Goal: Transaction & Acquisition: Purchase product/service

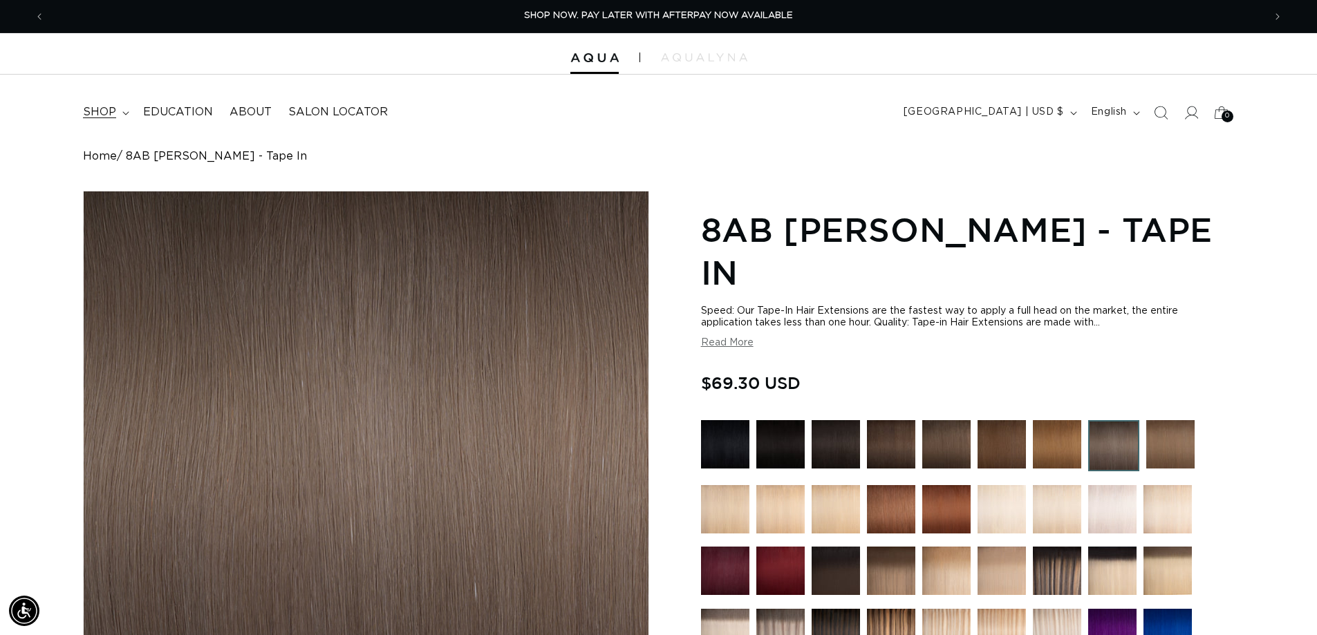
click at [111, 113] on span "shop" at bounding box center [99, 112] width 33 height 15
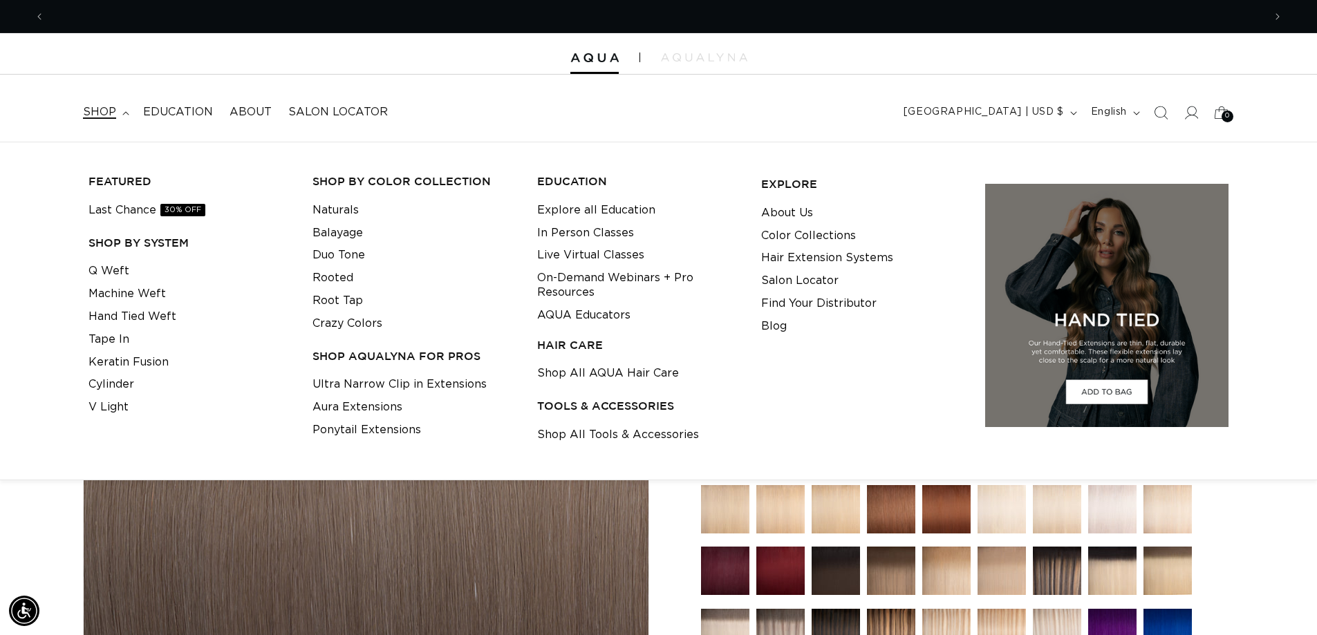
scroll to position [0, 2438]
click at [113, 384] on link "Cylinder" at bounding box center [111, 384] width 46 height 23
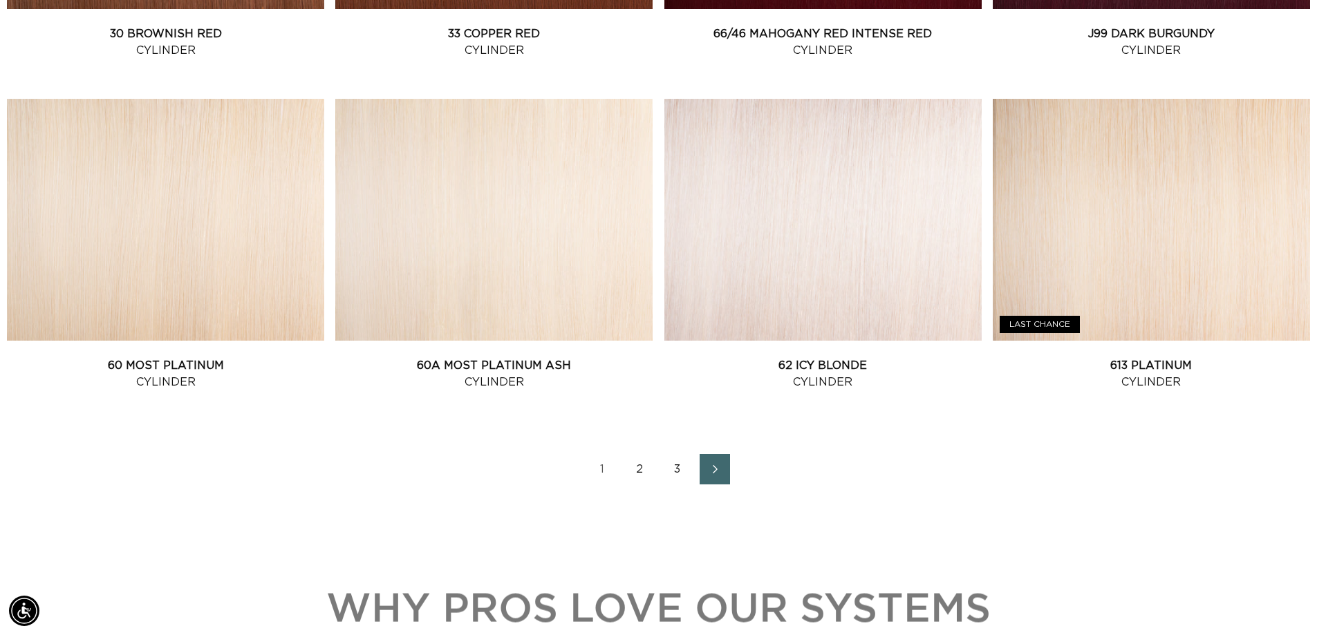
scroll to position [0, 2438]
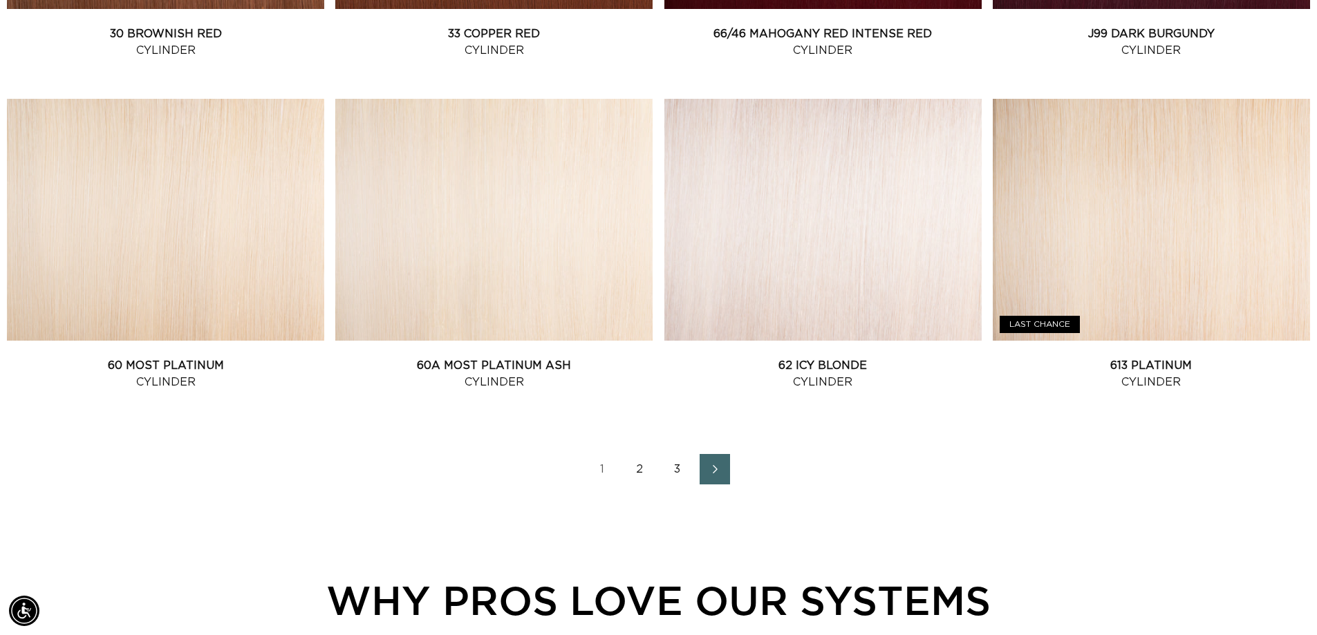
click at [638, 463] on link "2" at bounding box center [640, 469] width 30 height 30
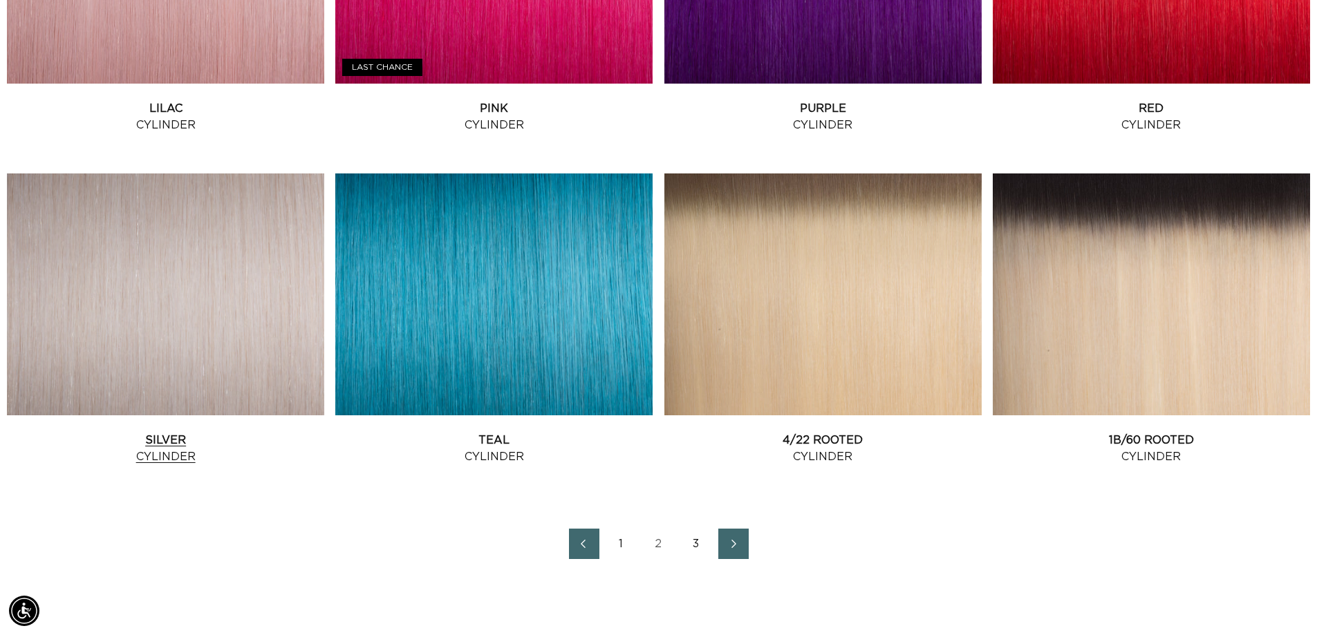
scroll to position [1728, 0]
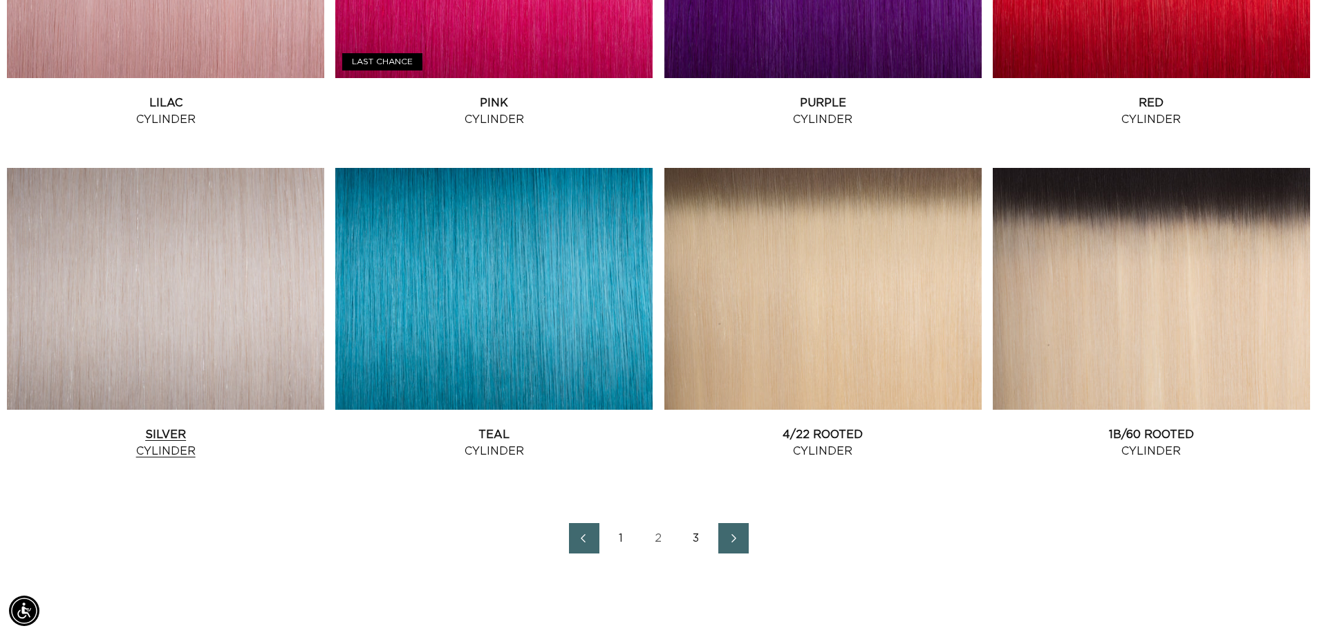
click at [146, 427] on link "Silver Cylinder" at bounding box center [165, 443] width 317 height 33
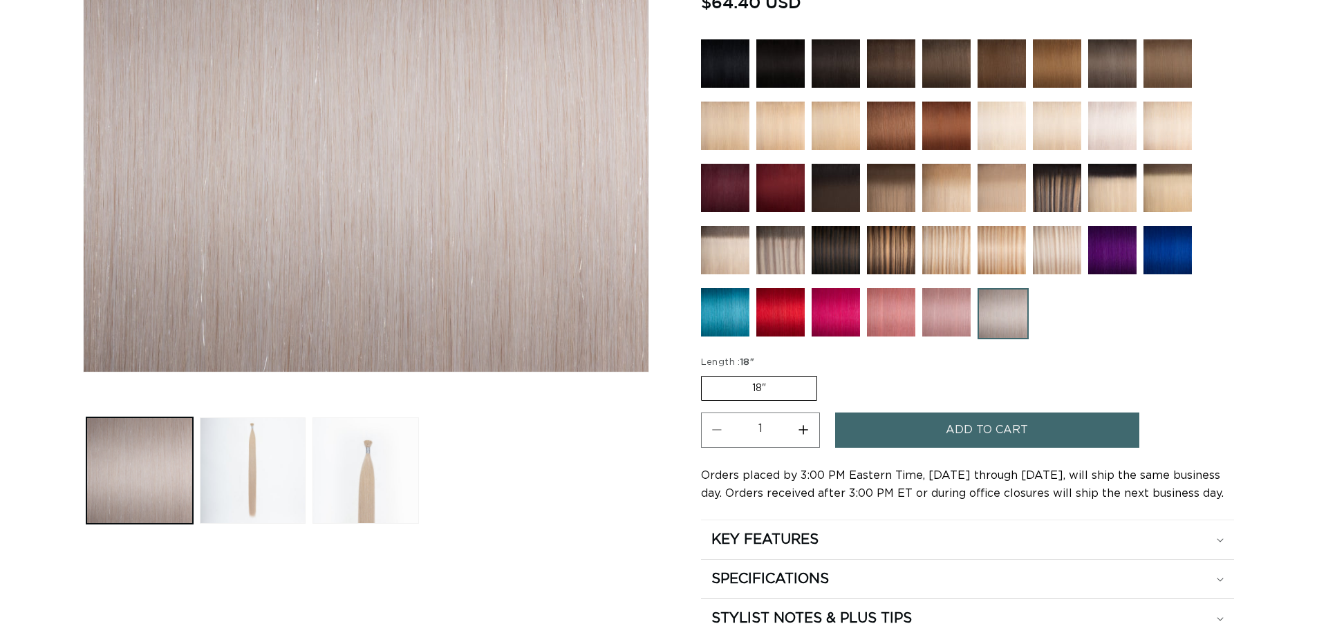
scroll to position [484, 0]
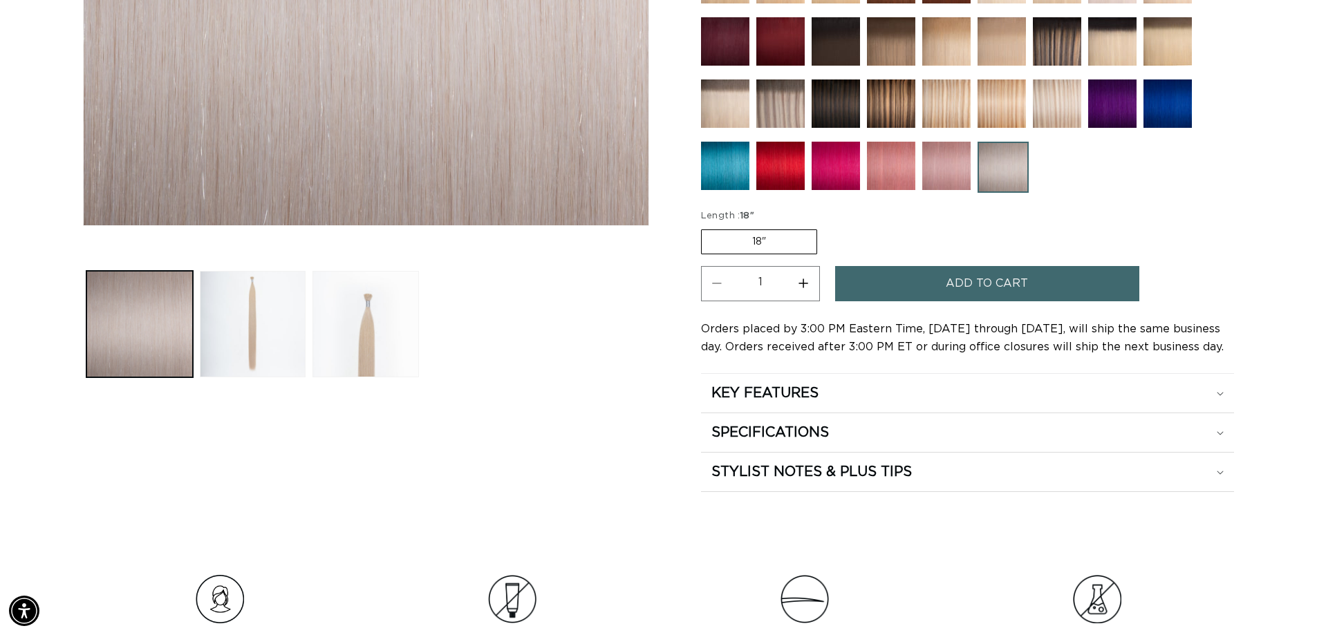
click at [806, 284] on button "Increase quantity for Silver - Cylinder" at bounding box center [803, 283] width 31 height 35
type input "2"
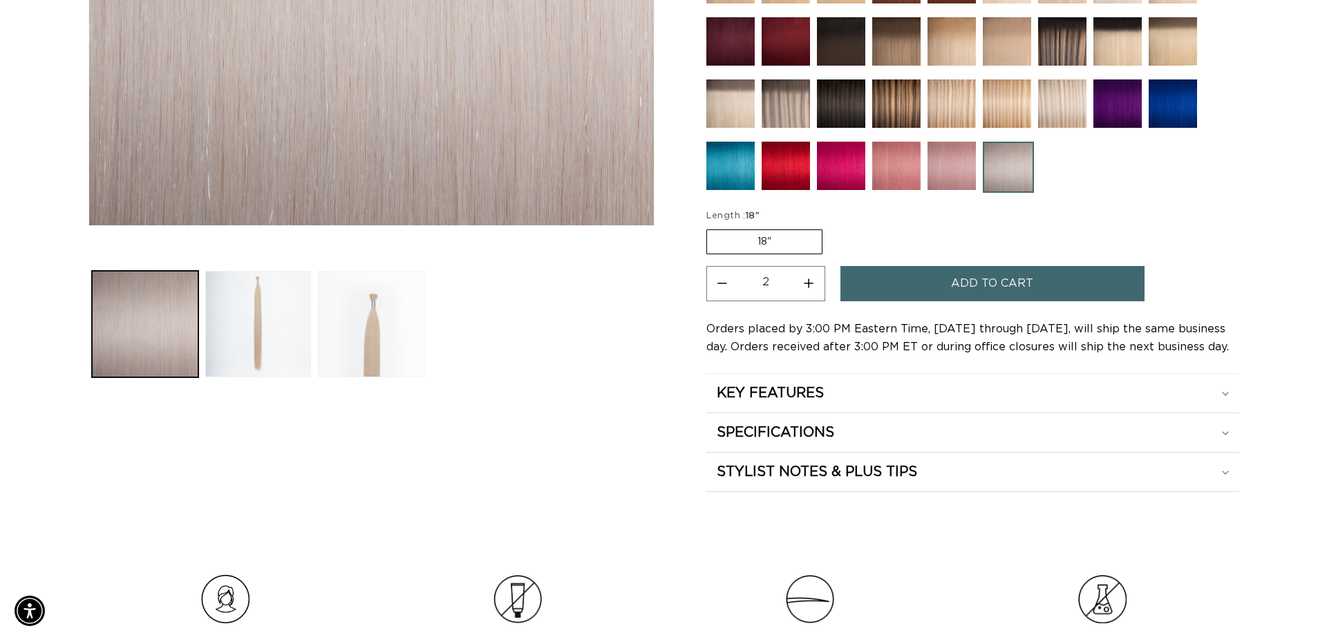
scroll to position [0, 2438]
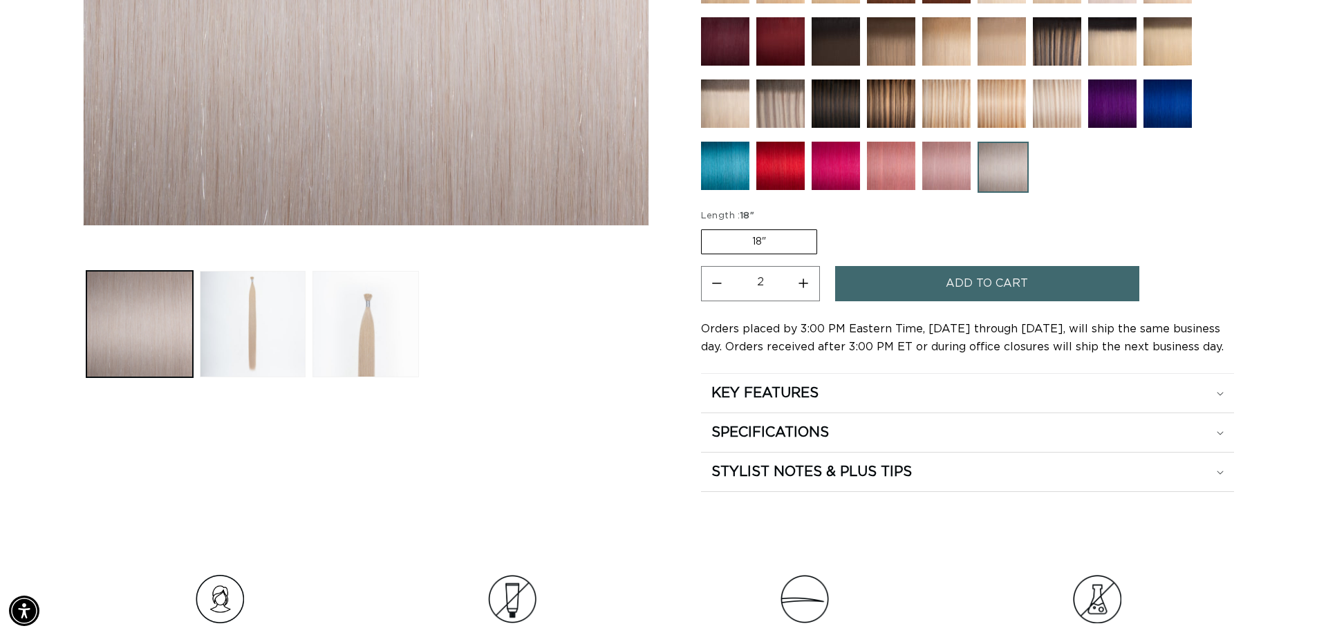
click at [926, 279] on button "Add to cart" at bounding box center [987, 283] width 304 height 35
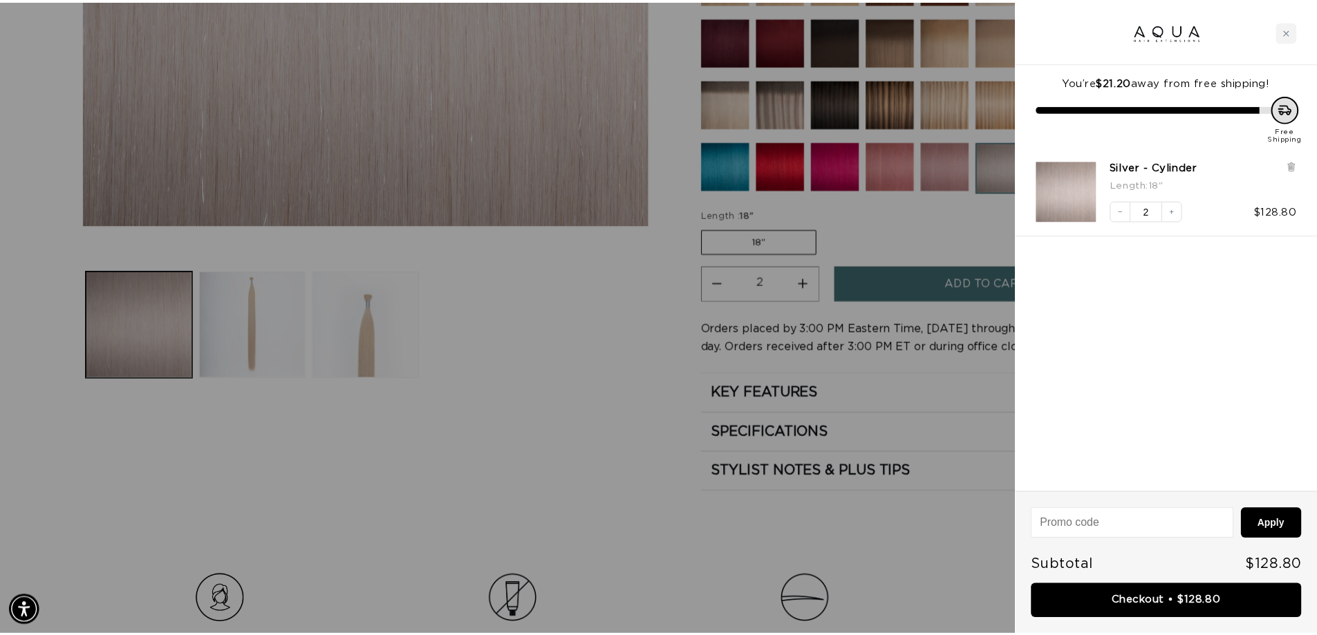
scroll to position [0, 0]
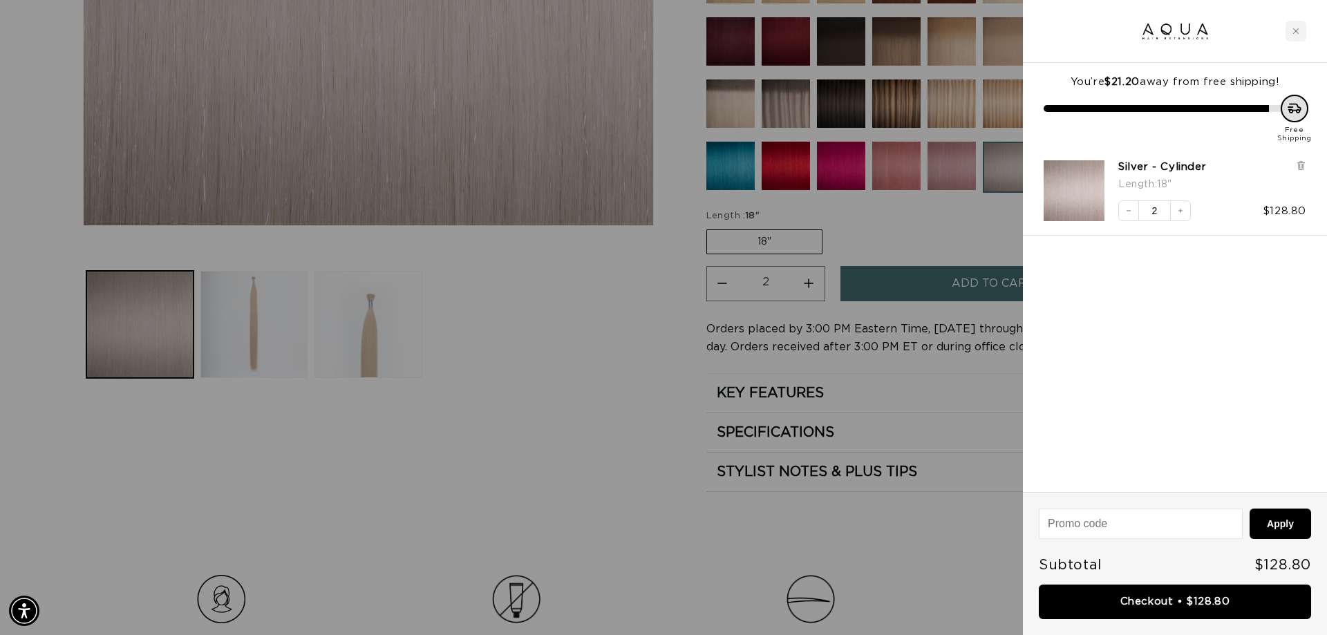
click at [581, 319] on div at bounding box center [663, 317] width 1327 height 635
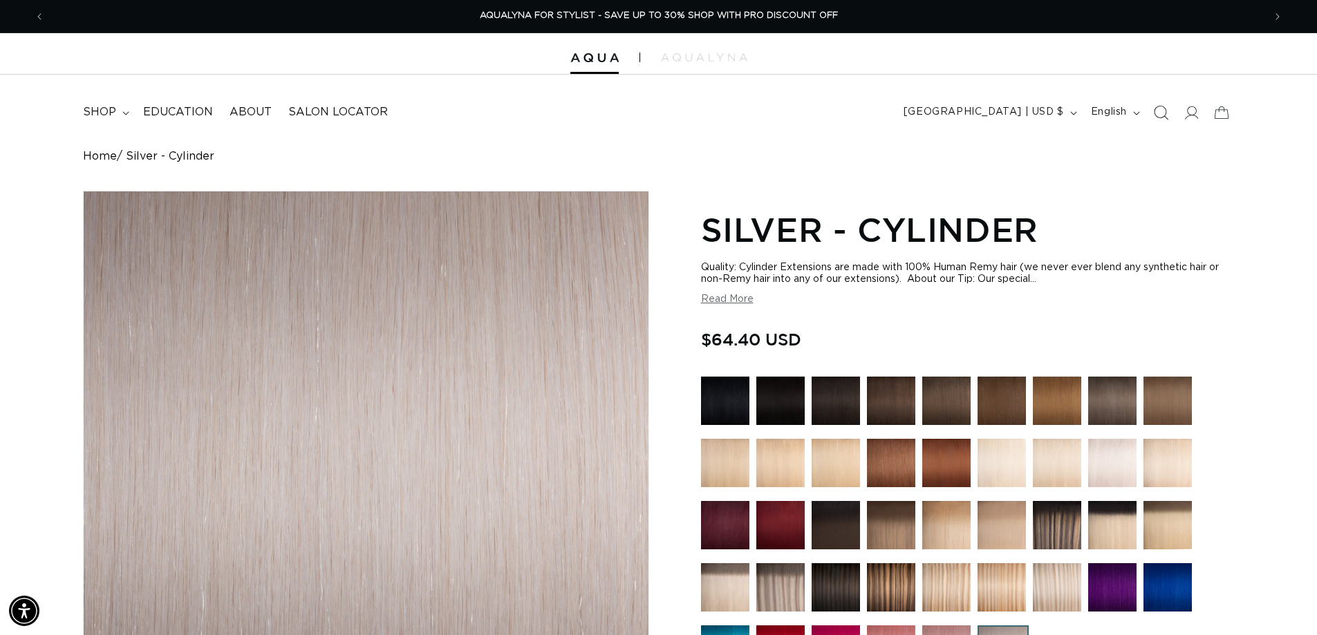
click at [1158, 109] on icon "Search" at bounding box center [1160, 112] width 15 height 15
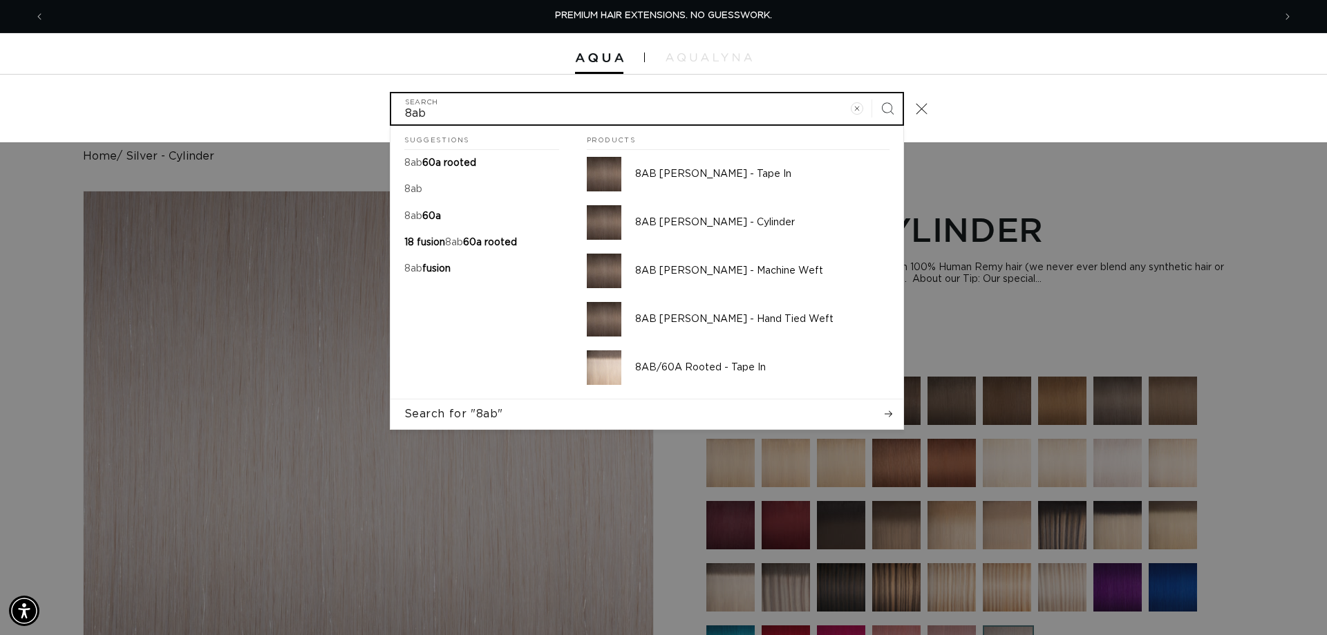
type input "8ab"
click at [872, 93] on button "Search" at bounding box center [887, 108] width 30 height 30
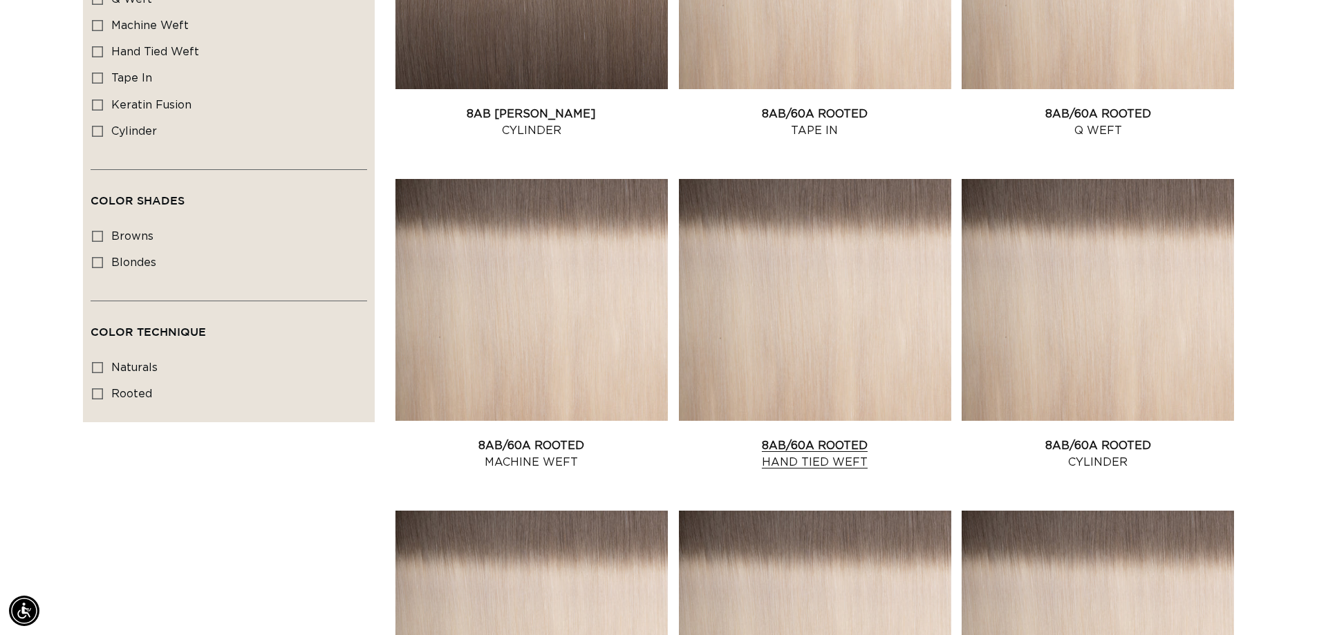
scroll to position [830, 0]
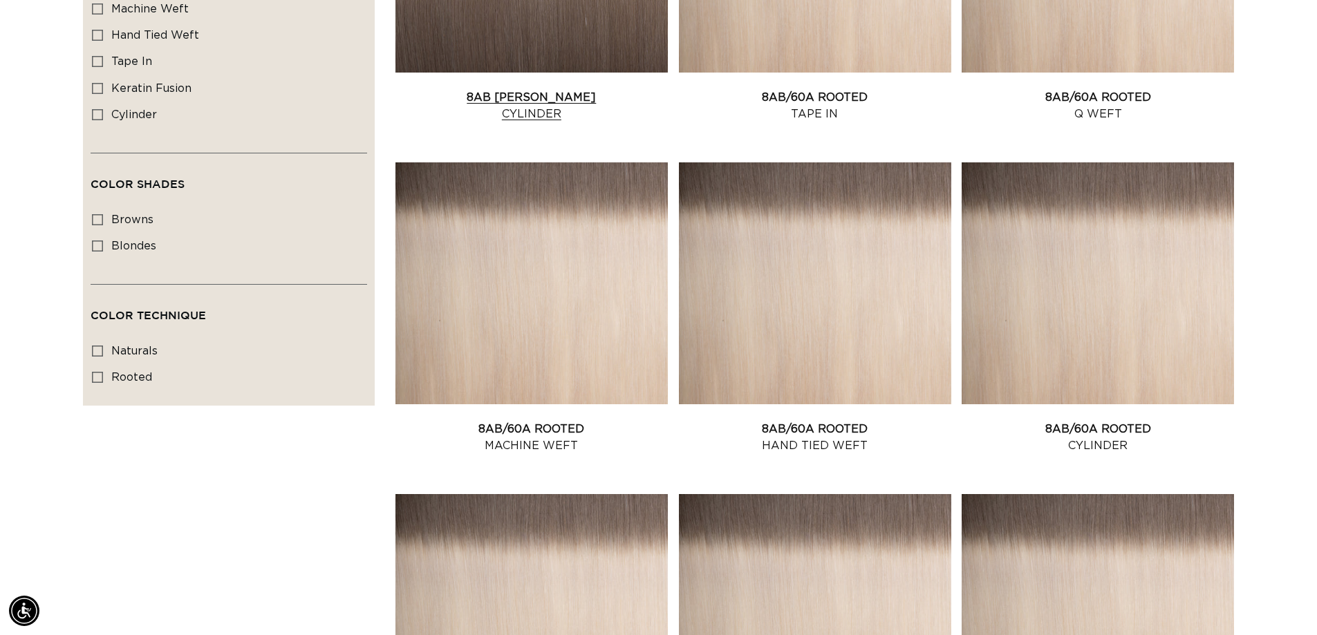
click at [548, 89] on link "8AB Ash Brown Cylinder" at bounding box center [531, 105] width 272 height 33
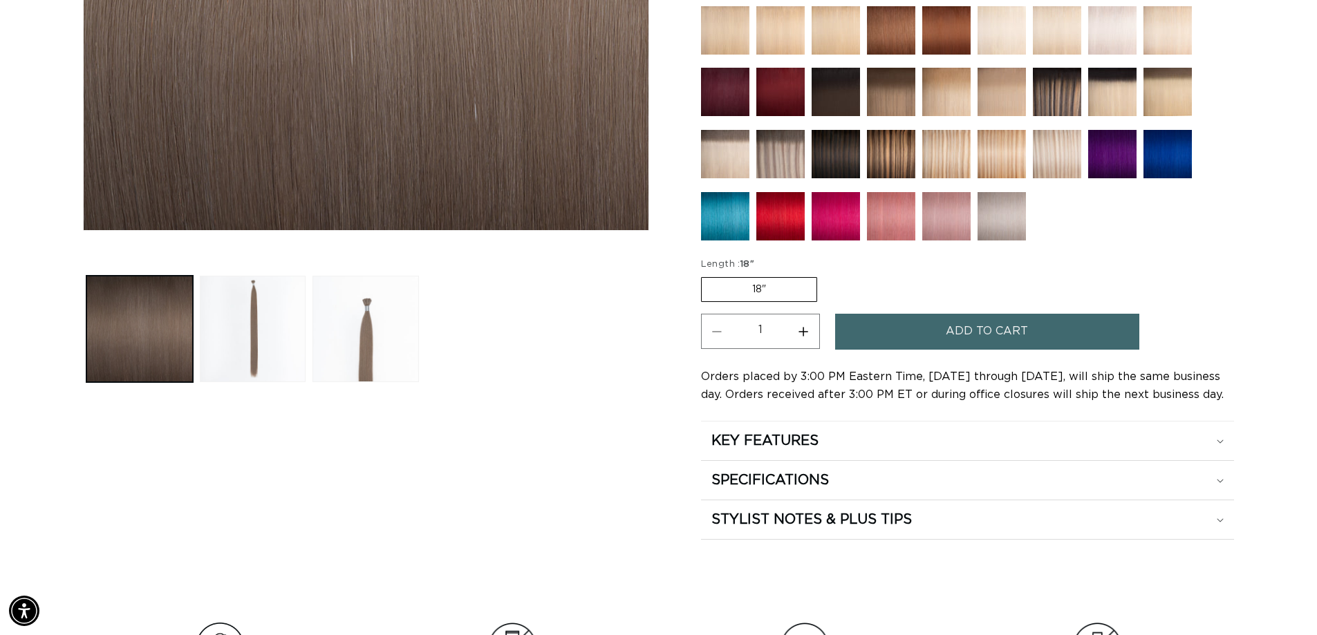
scroll to position [484, 0]
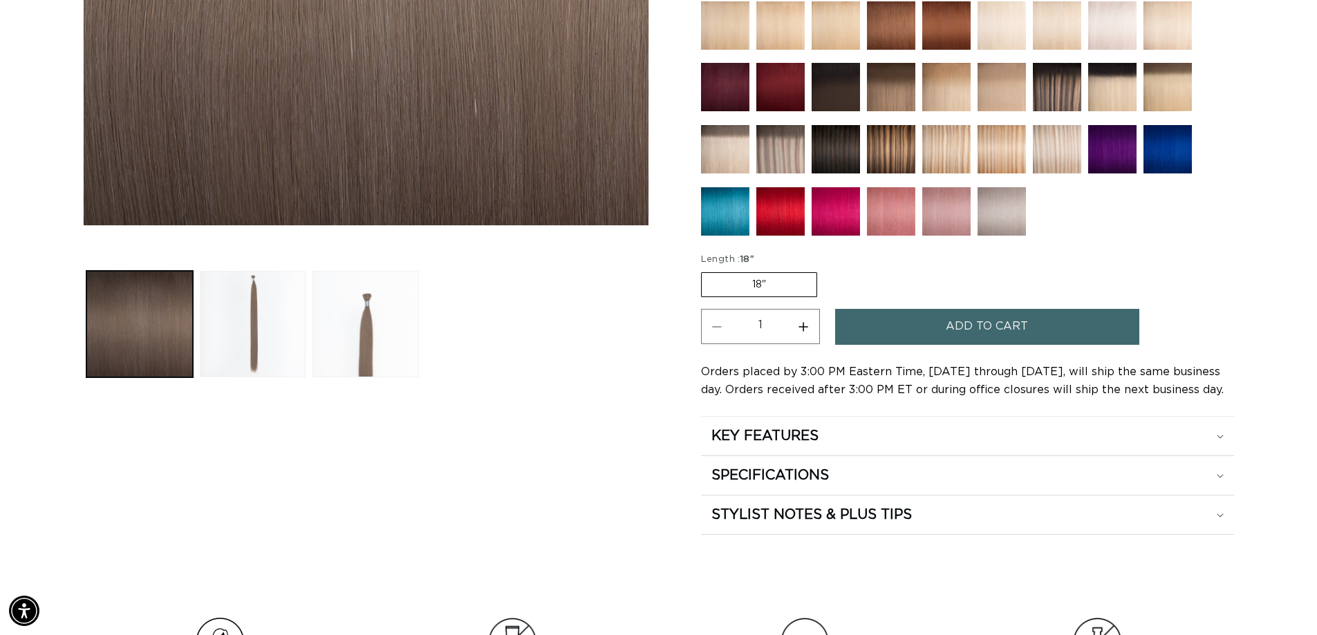
click at [795, 309] on button "Increase quantity for 8AB Ash Brown - Cylinder" at bounding box center [803, 326] width 31 height 35
type input "2"
click at [946, 309] on span "Add to cart" at bounding box center [987, 326] width 82 height 35
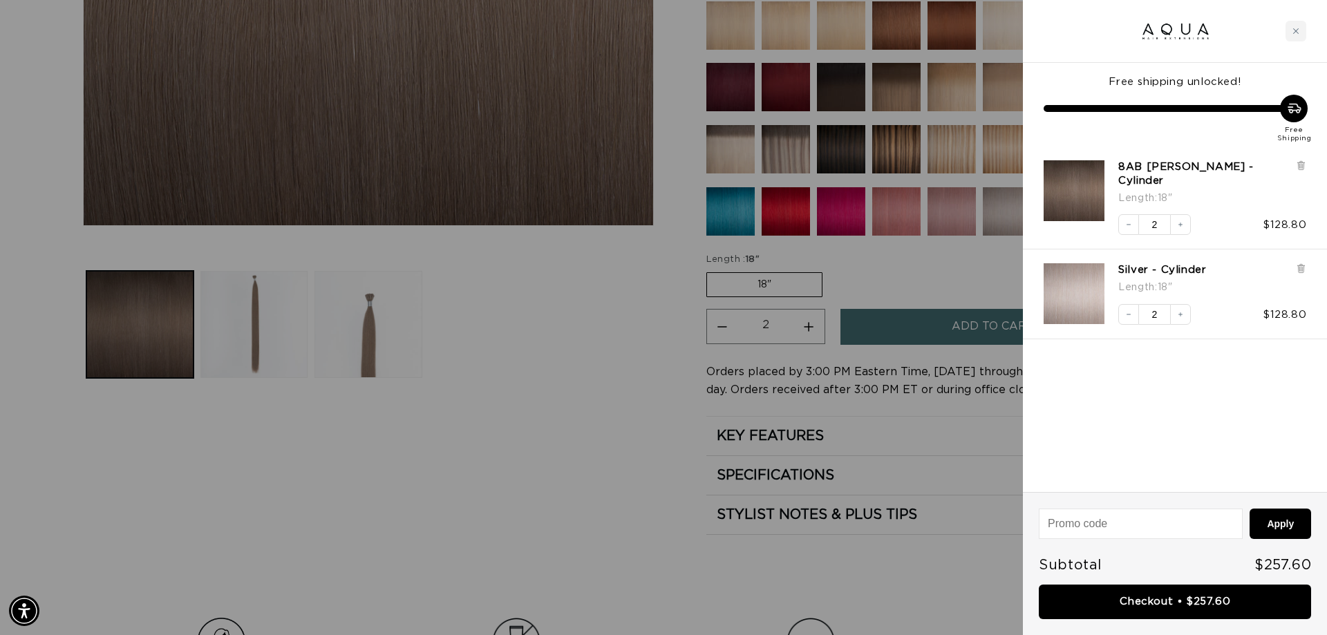
scroll to position [0, 0]
click at [539, 328] on div at bounding box center [663, 317] width 1327 height 635
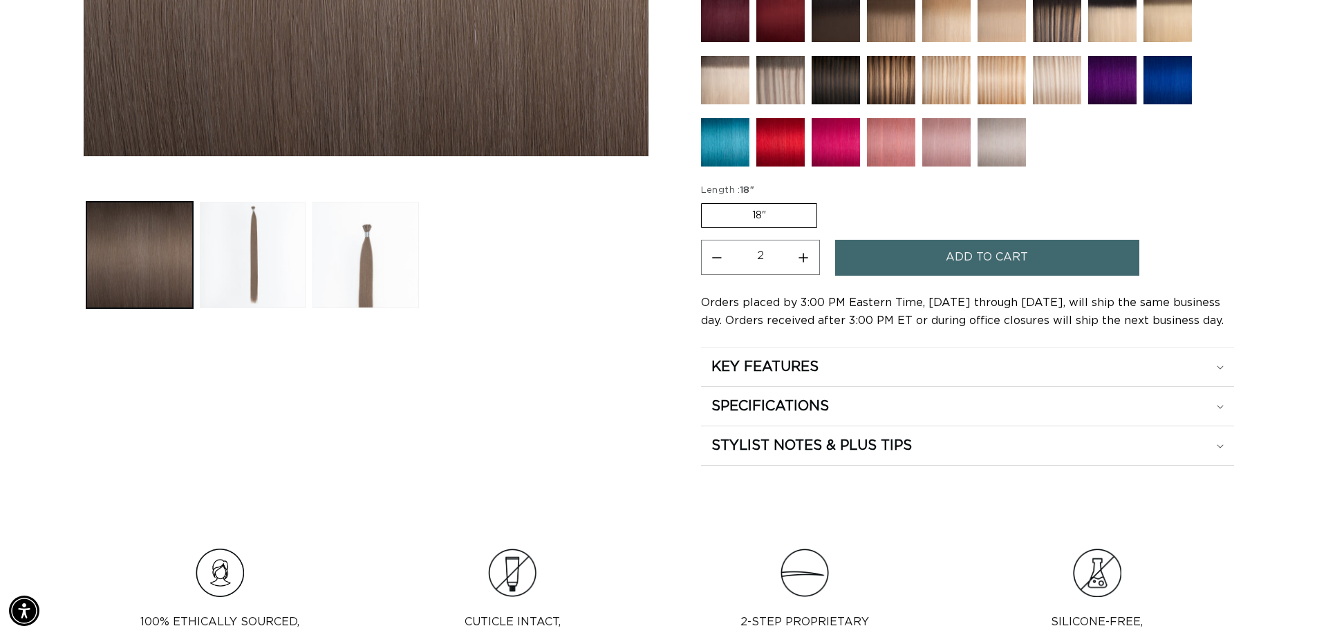
scroll to position [0, 1219]
